Goal: Find specific page/section: Find specific page/section

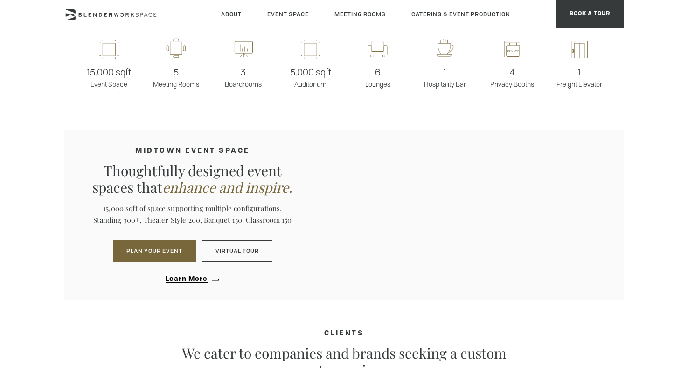
scroll to position [897, 0]
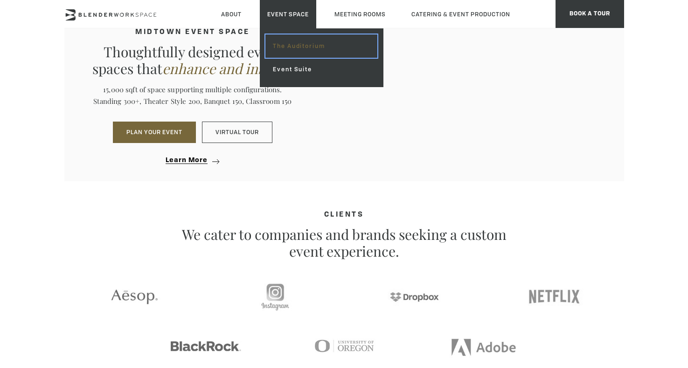
click at [280, 43] on link "The Auditorium" at bounding box center [320, 46] width 111 height 23
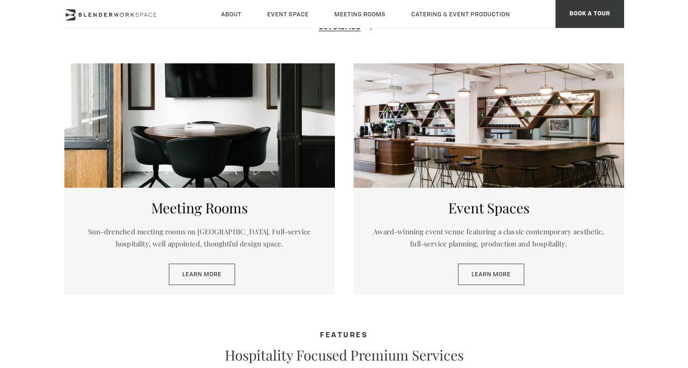
scroll to position [418, 0]
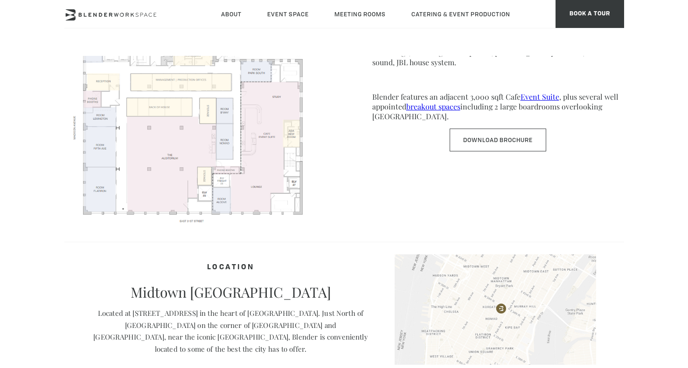
scroll to position [544, 0]
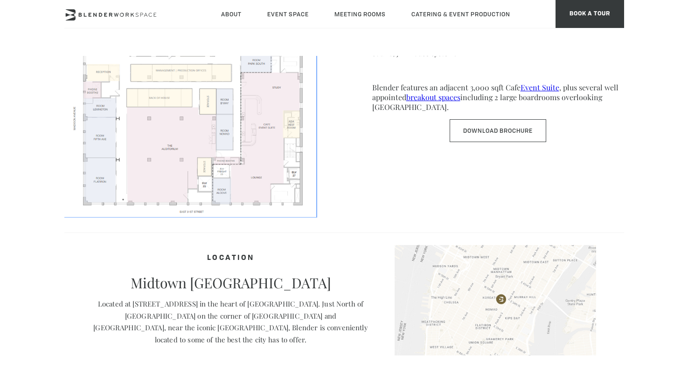
click at [212, 139] on img at bounding box center [190, 107] width 252 height 218
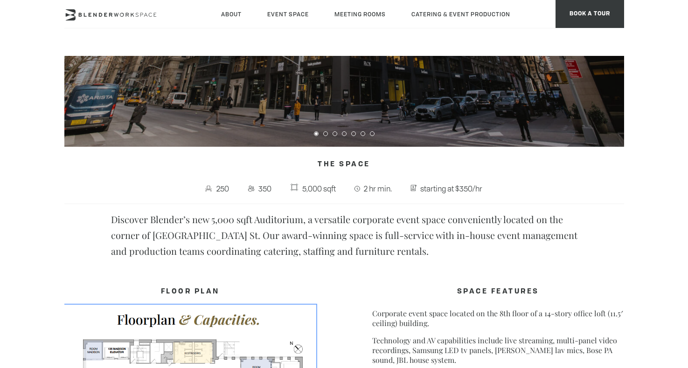
scroll to position [0, 0]
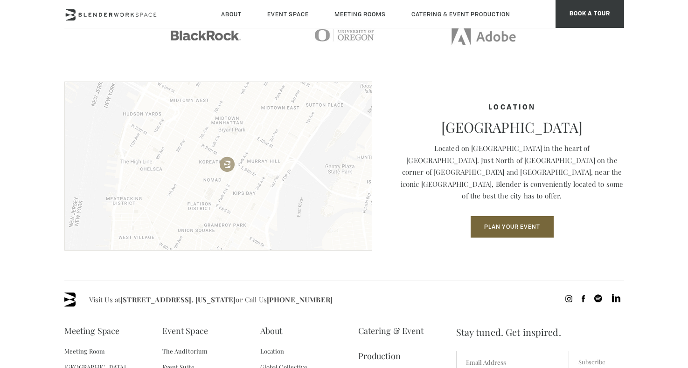
scroll to position [1207, 0]
